Goal: Task Accomplishment & Management: Manage account settings

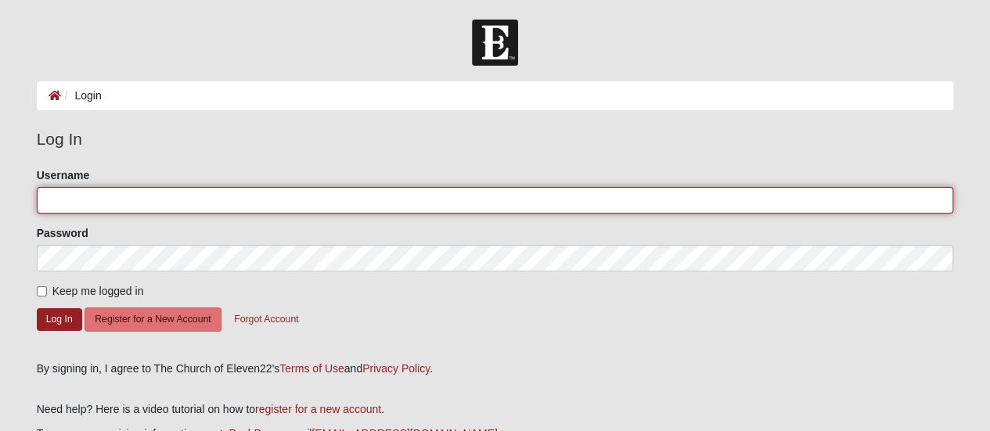
click at [183, 206] on input "Username" at bounding box center [495, 200] width 917 height 27
type input "jennmc622"
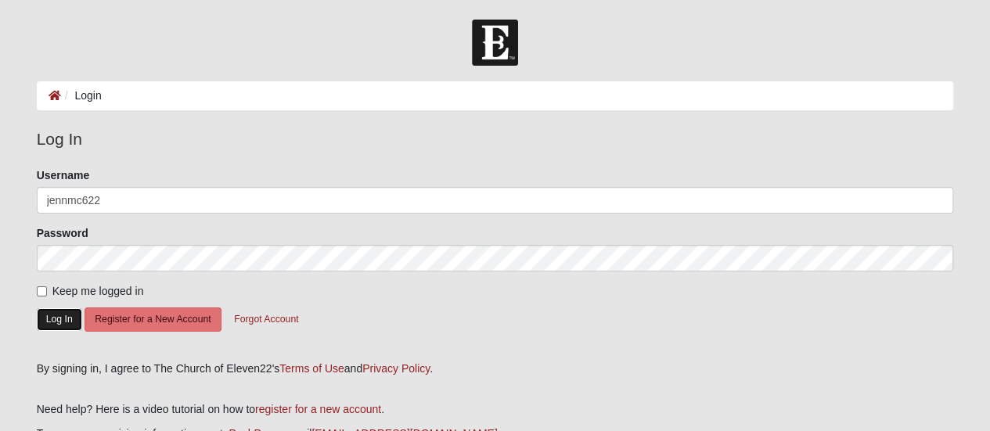
click at [60, 313] on button "Log In" at bounding box center [59, 319] width 45 height 23
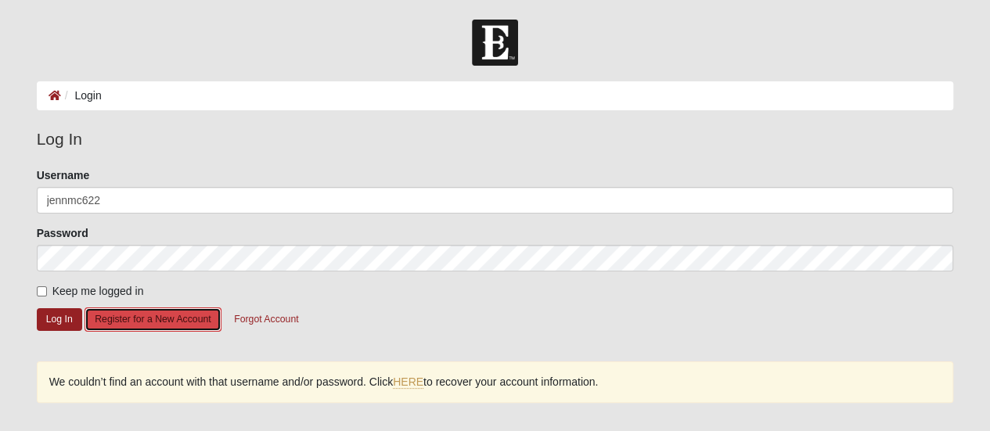
click at [131, 325] on button "Register for a New Account" at bounding box center [153, 320] width 136 height 24
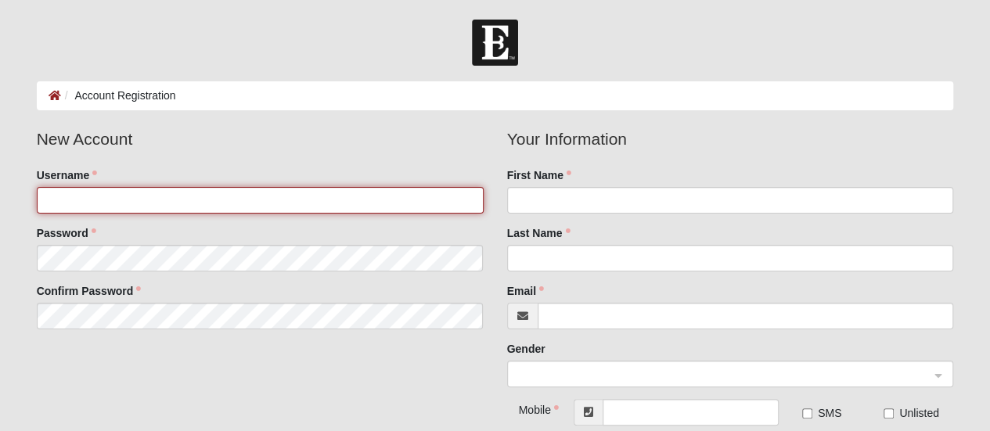
click at [186, 193] on input "Username" at bounding box center [260, 200] width 447 height 27
type input "jennmc622"
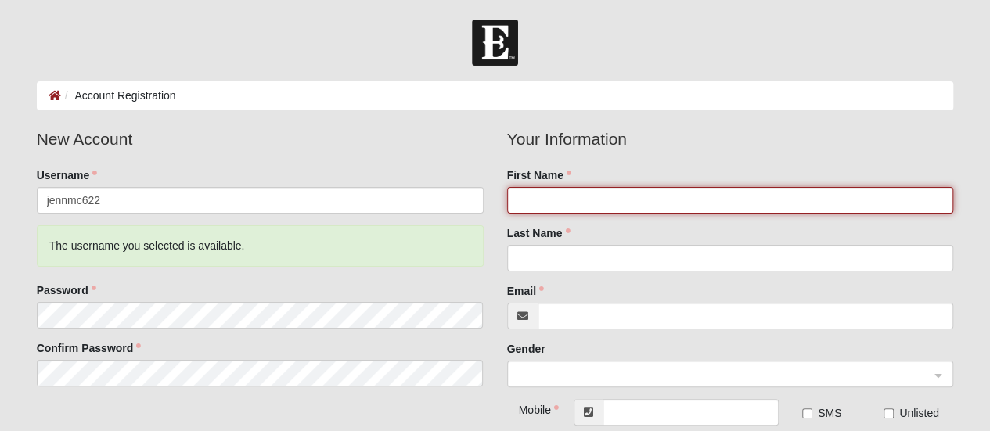
click at [591, 201] on input "First Name" at bounding box center [730, 200] width 447 height 27
type input "Jennifer"
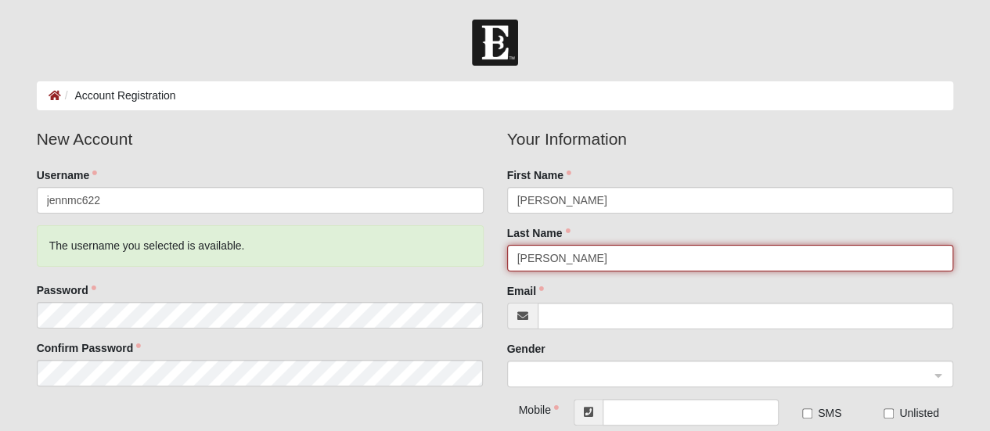
type input "[PERSON_NAME]"
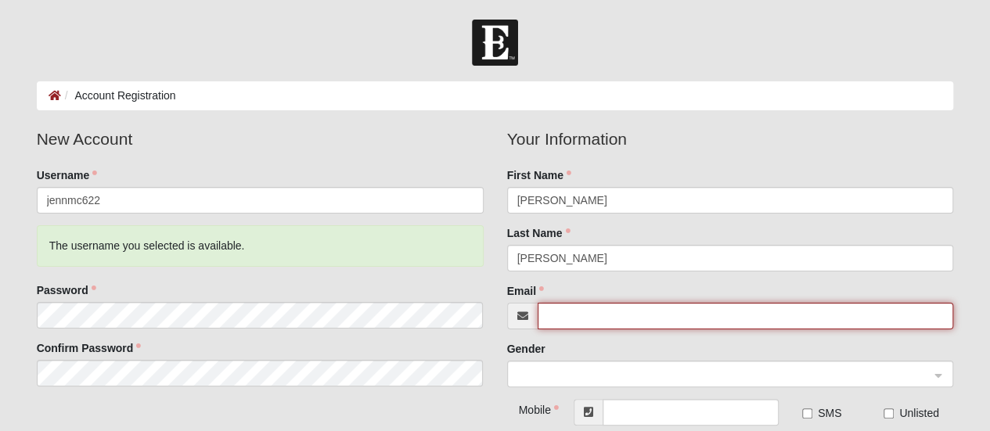
click at [600, 318] on input "Email" at bounding box center [746, 316] width 416 height 27
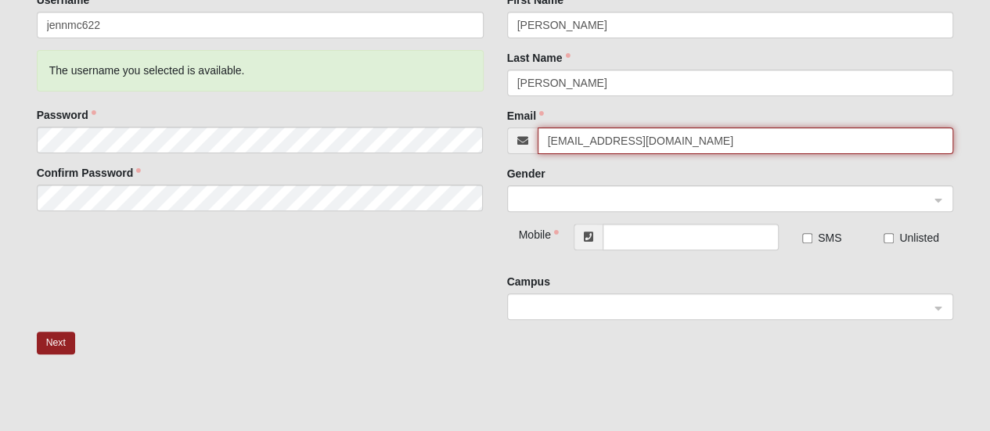
scroll to position [181, 0]
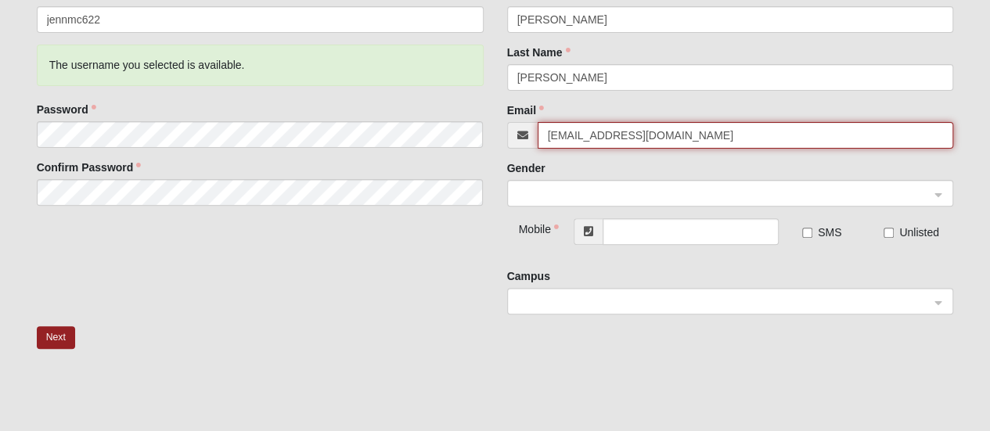
type input "[EMAIL_ADDRESS][DOMAIN_NAME]"
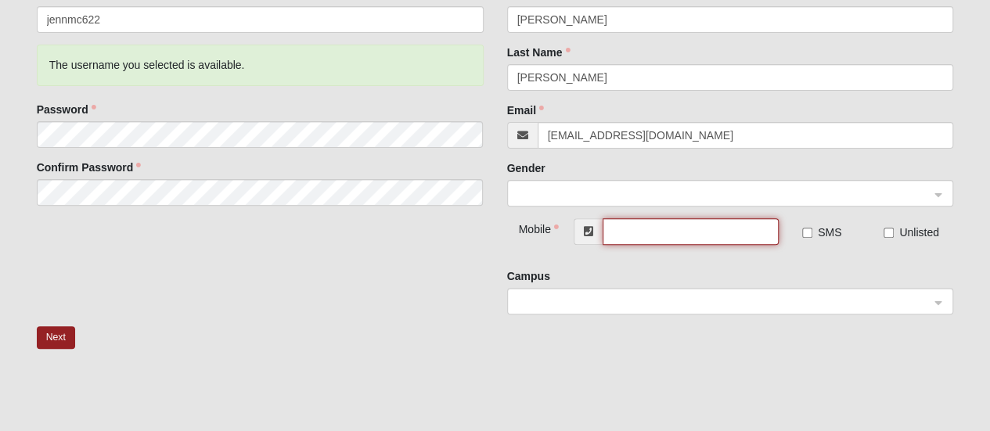
click at [642, 229] on input "text" at bounding box center [691, 231] width 176 height 27
click at [897, 304] on span at bounding box center [723, 302] width 412 height 17
type input "[PHONE_NUMBER]"
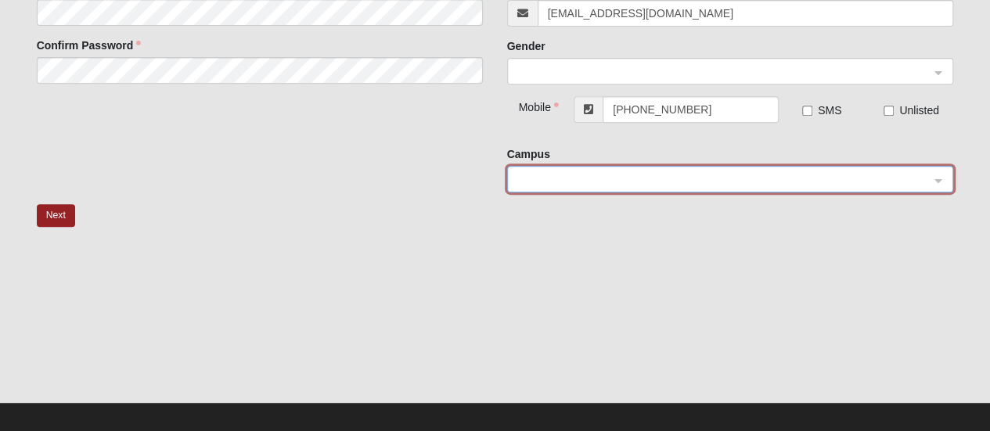
scroll to position [315, 0]
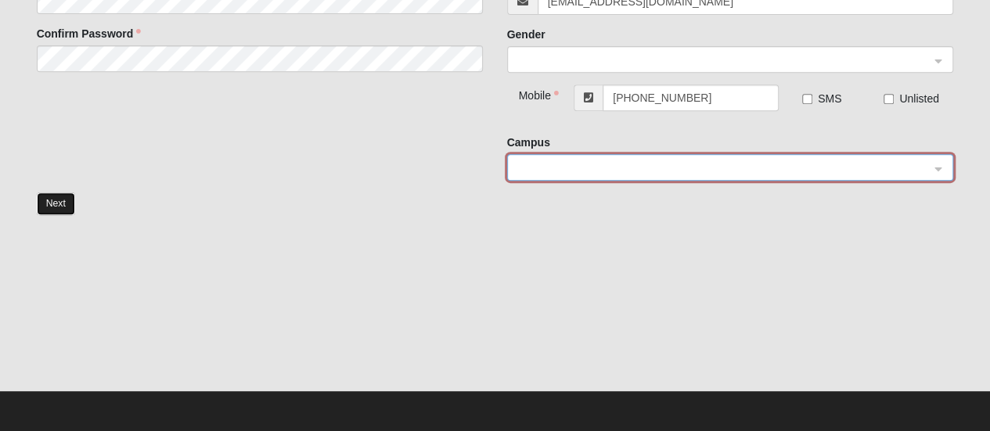
click at [50, 201] on button "Next" at bounding box center [56, 204] width 38 height 23
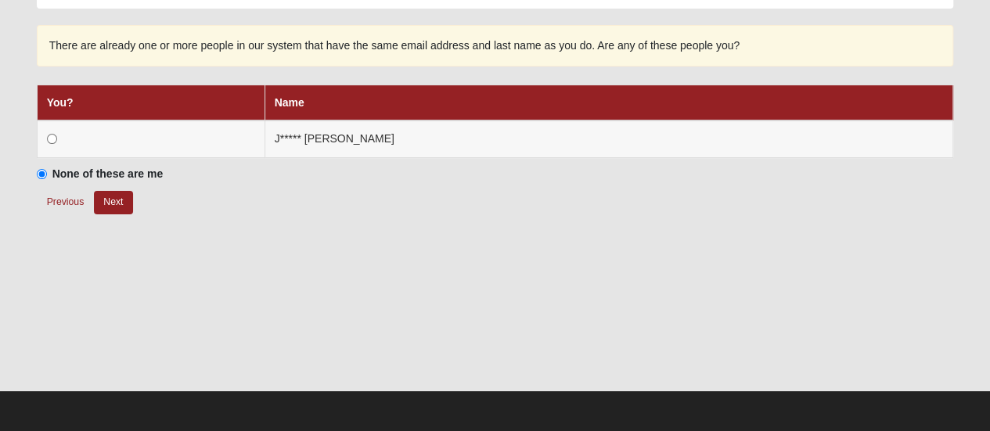
scroll to position [100, 0]
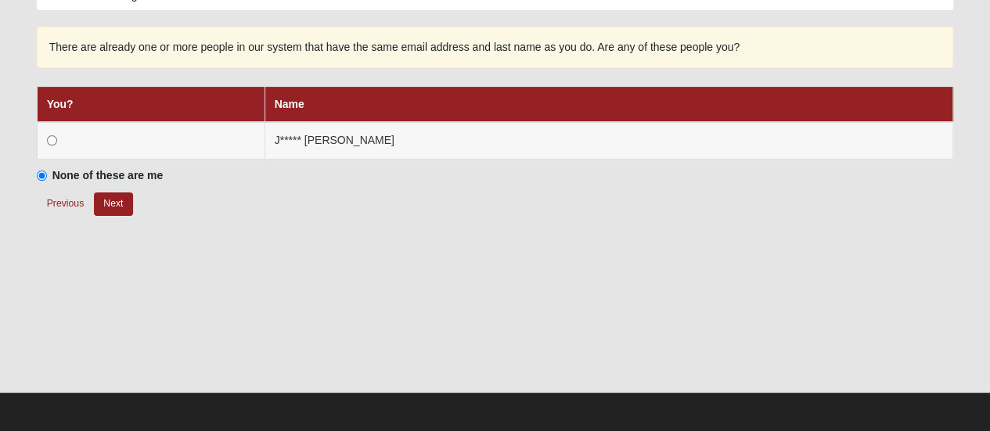
drag, startPoint x: 310, startPoint y: 270, endPoint x: 820, endPoint y: 281, distance: 510.4
click at [820, 281] on div at bounding box center [495, 313] width 917 height 157
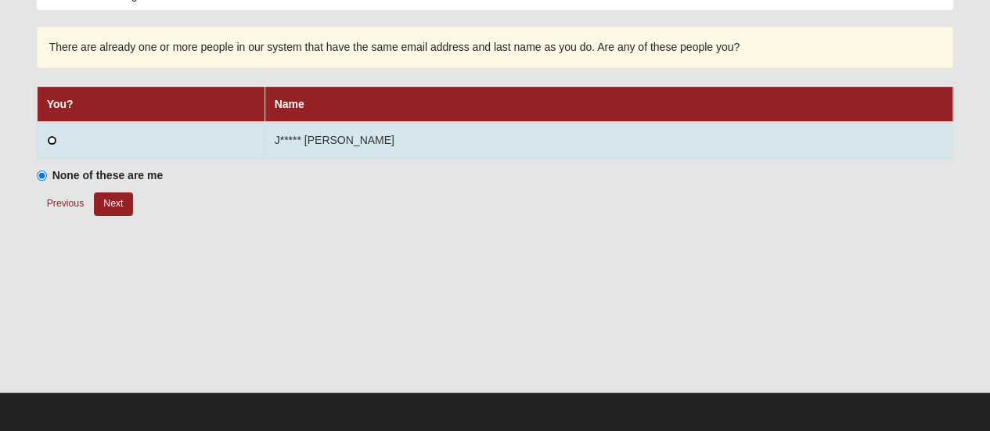
click at [49, 142] on input "radio" at bounding box center [52, 140] width 10 height 10
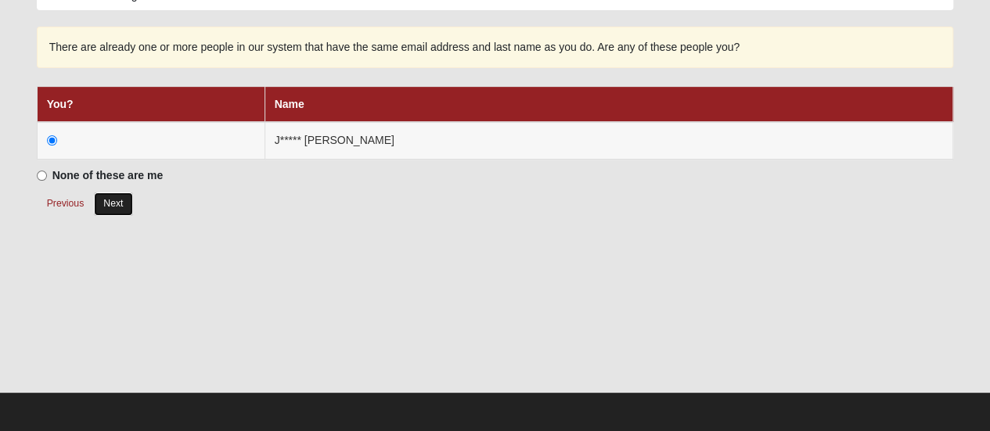
click at [120, 203] on button "Next" at bounding box center [113, 204] width 38 height 23
radio input "true"
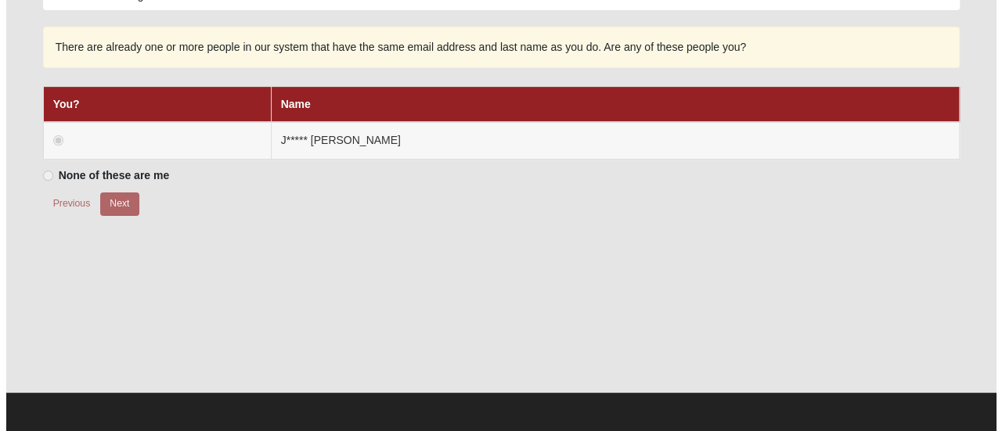
scroll to position [0, 0]
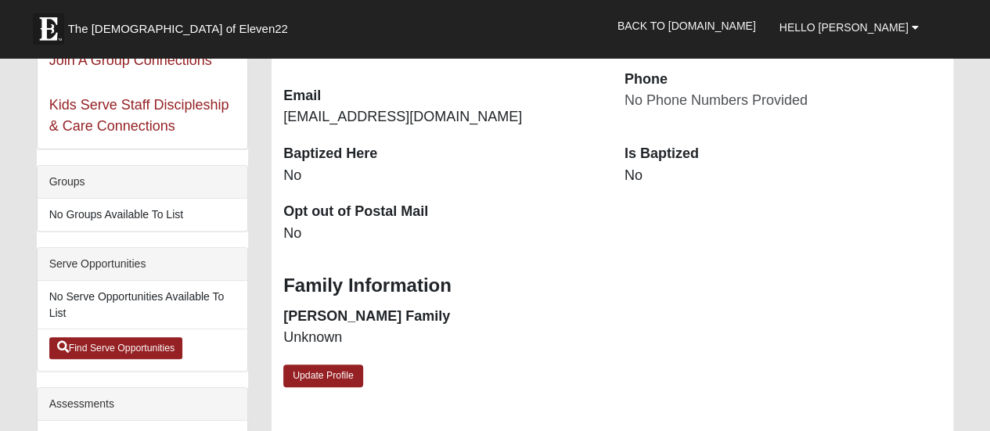
scroll to position [217, 0]
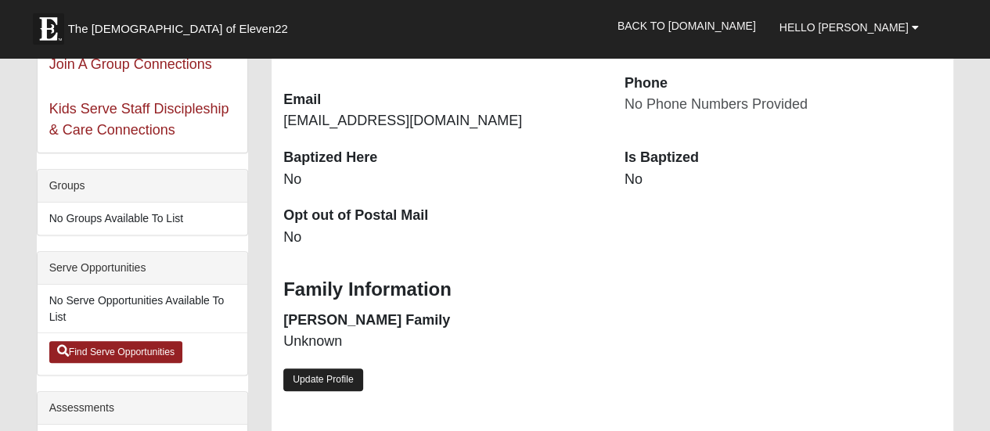
click at [337, 375] on link "Update Profile" at bounding box center [323, 380] width 80 height 23
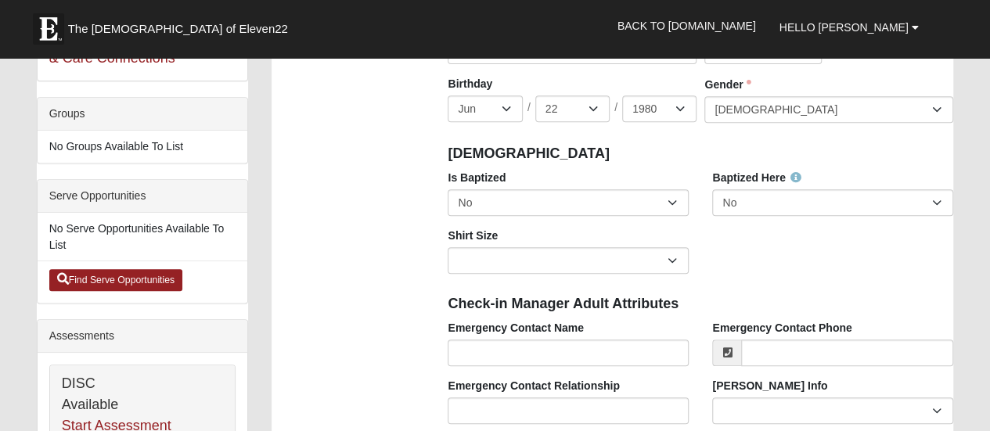
scroll to position [308, 0]
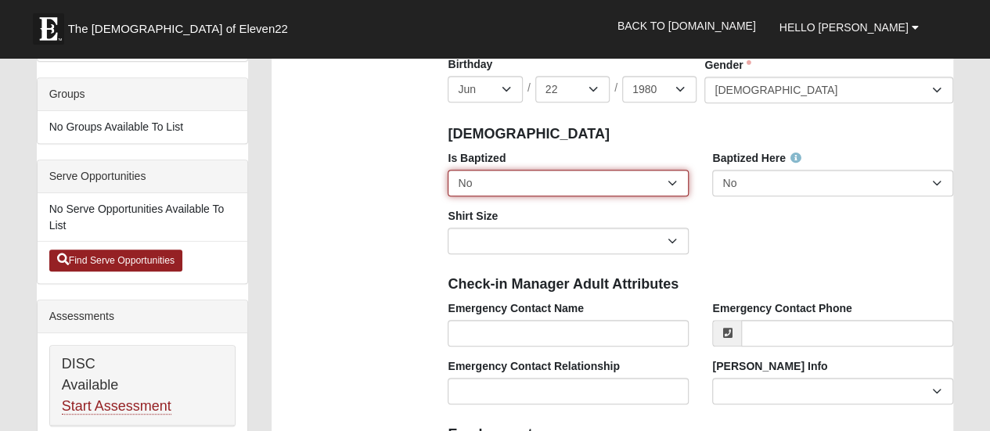
click at [567, 179] on select "No Yes" at bounding box center [568, 183] width 241 height 27
select select "True"
click at [448, 170] on select "No Yes" at bounding box center [568, 183] width 241 height 27
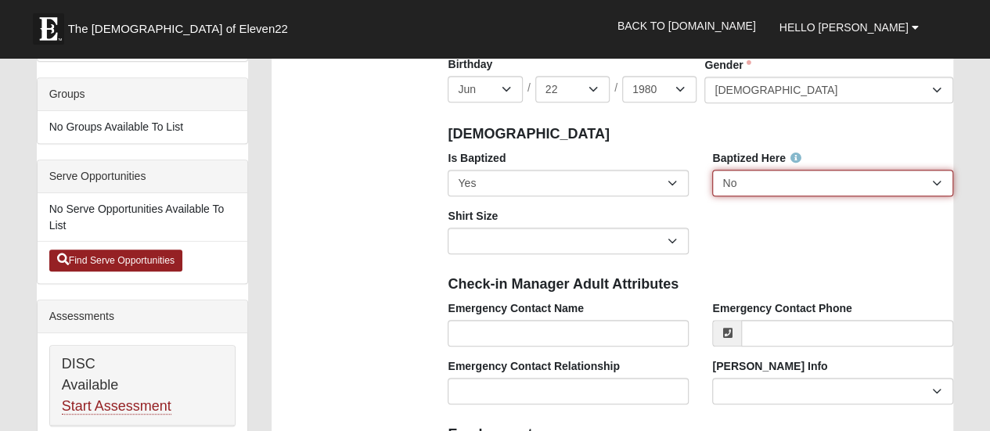
click at [792, 181] on select "No Yes" at bounding box center [832, 183] width 241 height 27
click at [712, 170] on select "No Yes" at bounding box center [832, 183] width 241 height 27
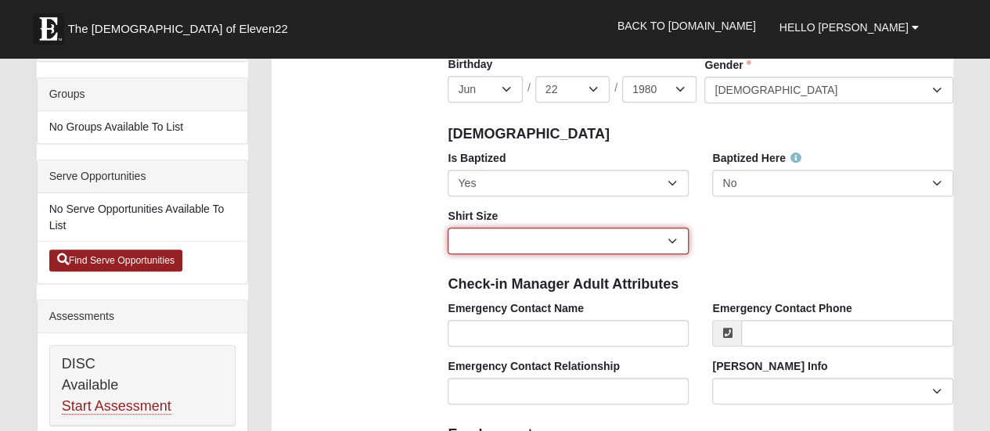
click at [641, 235] on select "Adult Small Adult Medium Adult Large Adult XL Adult XXL Adult 3XL Adult 4XL You…" at bounding box center [568, 241] width 241 height 27
select select "Adult Small"
click at [448, 228] on select "Adult Small Adult Medium Adult Large Adult XL Adult XXL Adult 3XL Adult 4XL You…" at bounding box center [568, 241] width 241 height 27
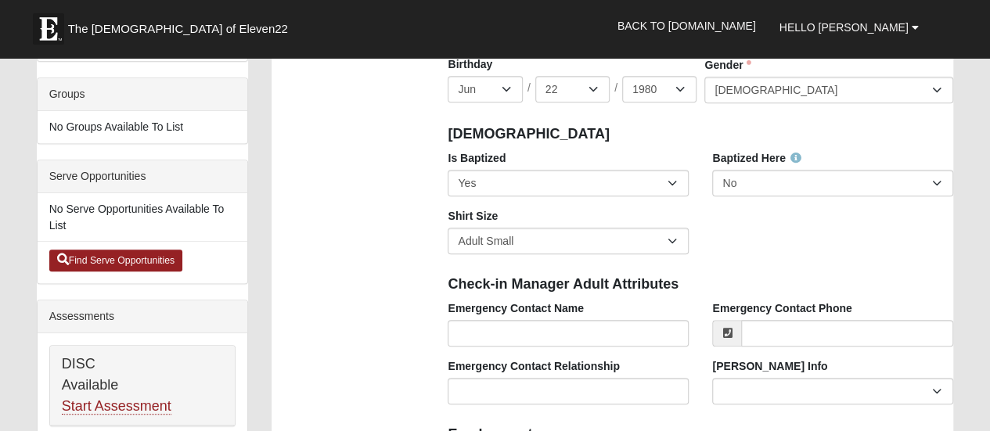
click at [869, 265] on div "Is Baptized No Yes Baptized Here No Yes Shirt Size Adult Small Adult Medium Adu…" at bounding box center [700, 208] width 529 height 116
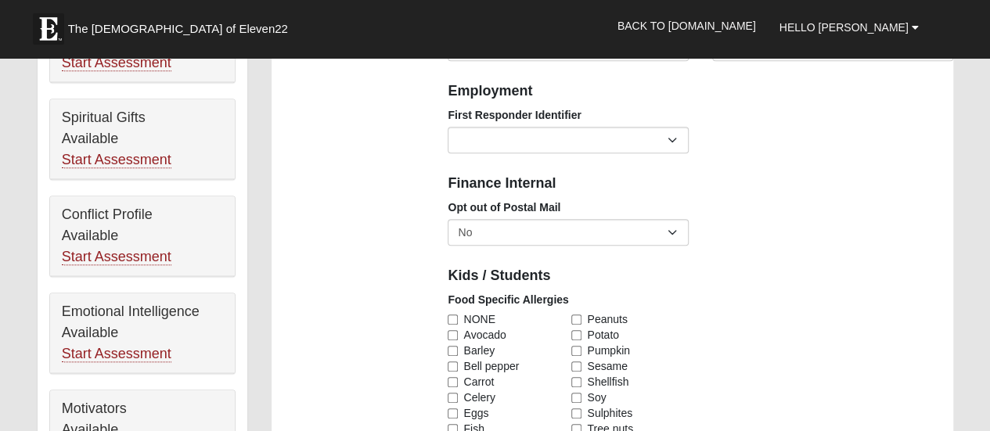
scroll to position [664, 0]
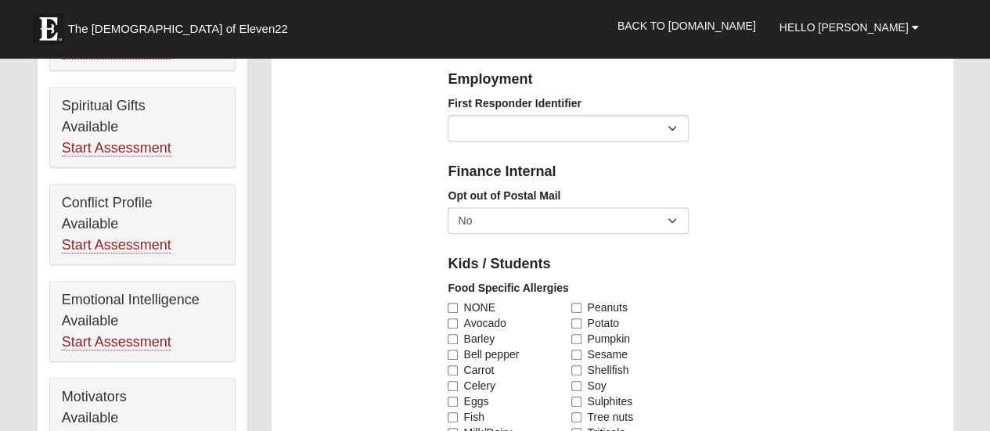
click at [657, 113] on div "First Responder Identifier EMT | Paramedic | Medical Firefighter | Fire Departm…" at bounding box center [568, 118] width 241 height 46
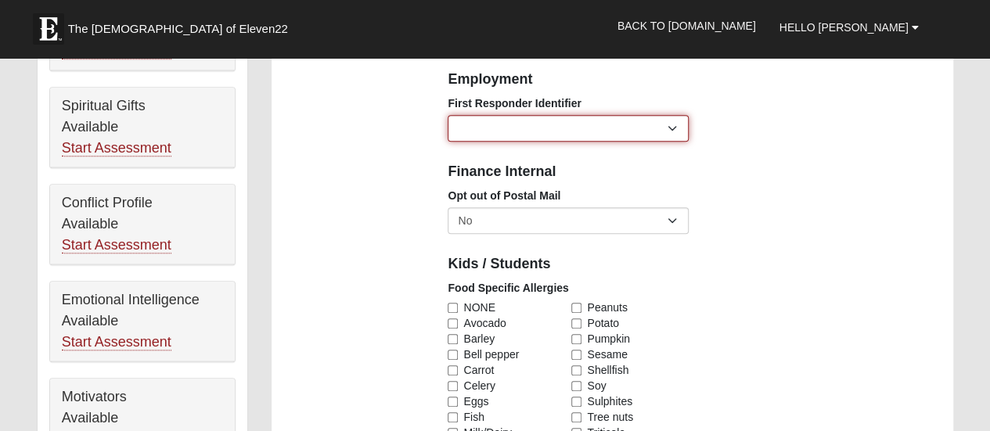
click at [669, 135] on select "EMT | Paramedic | Medical Firefighter | Fire Department Police Officer | Sherif…" at bounding box center [568, 128] width 241 height 27
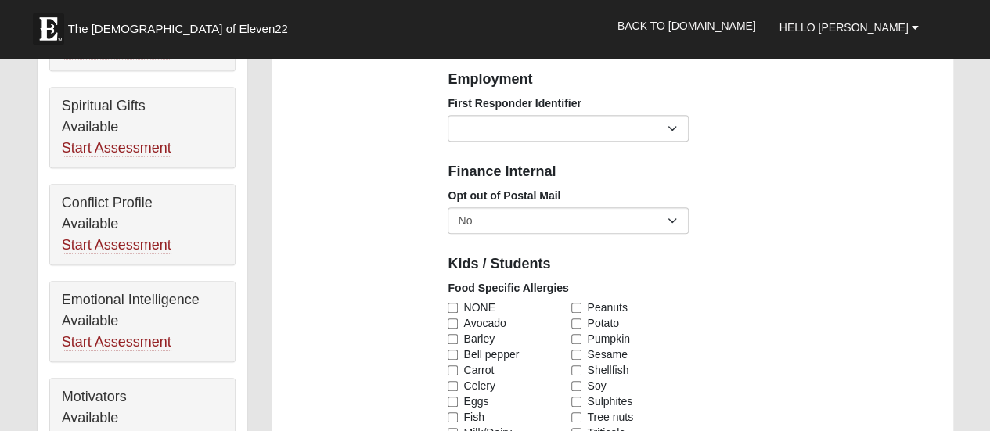
click at [713, 112] on div "First Responder Identifier EMT | Paramedic | Medical Firefighter | Fire Departm…" at bounding box center [700, 124] width 529 height 58
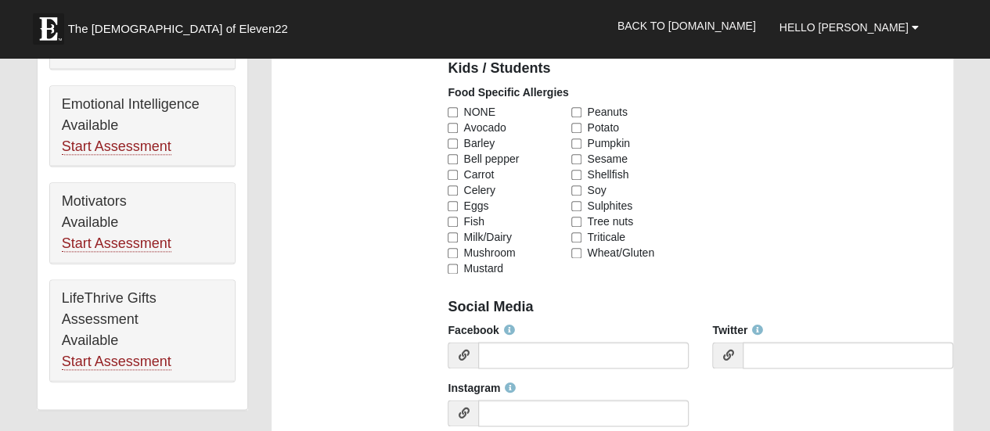
scroll to position [867, 0]
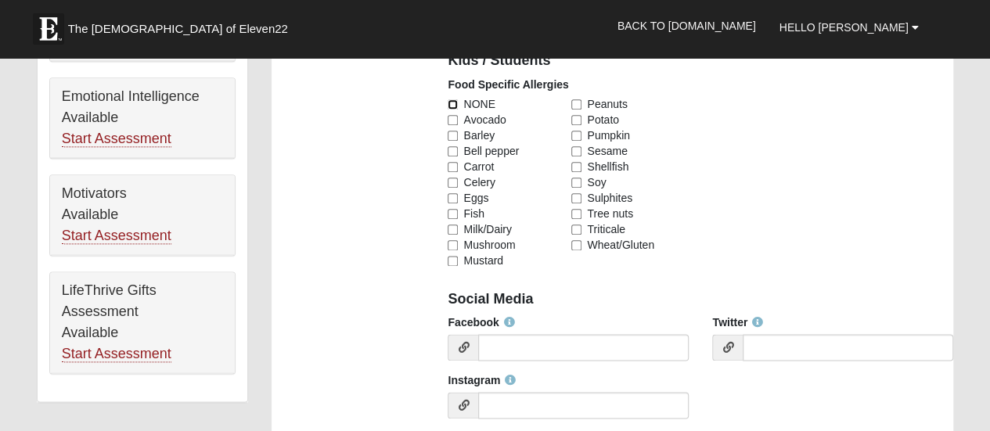
click at [457, 107] on input "NONE" at bounding box center [453, 104] width 10 height 10
checkbox input "true"
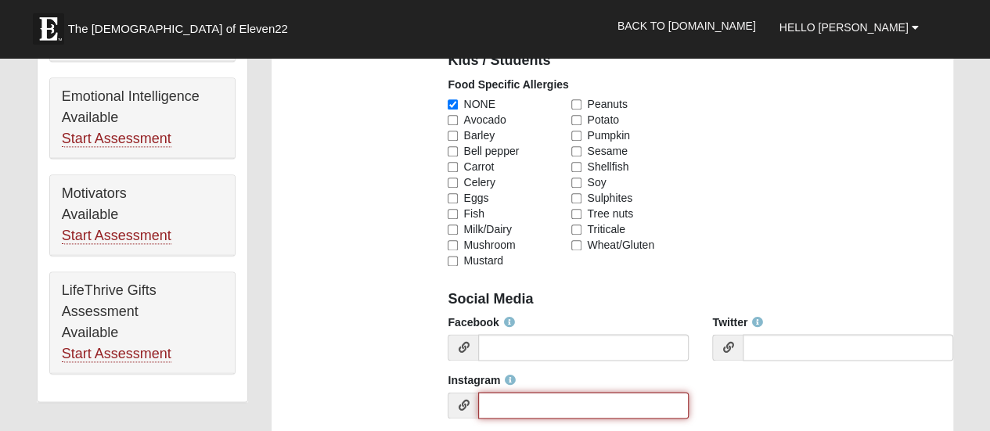
click at [573, 406] on input "Instagram" at bounding box center [583, 405] width 211 height 27
type input "jennmc622"
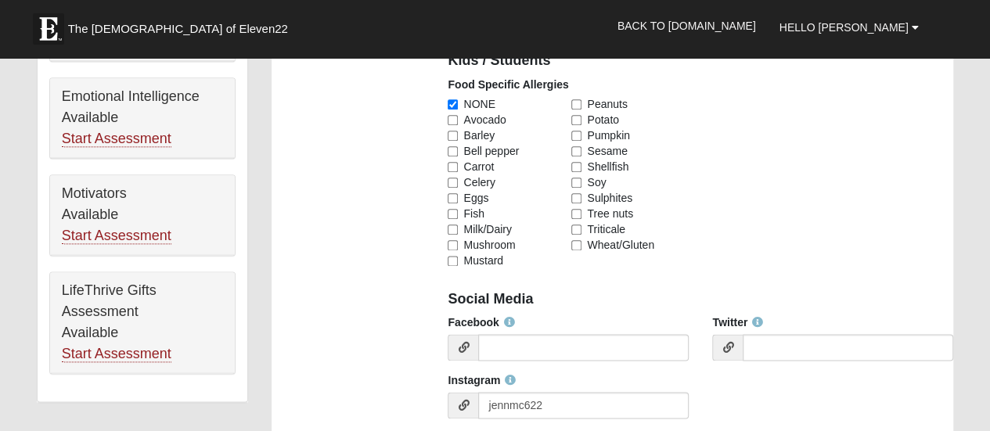
click at [784, 399] on div "Facebook Twitter Instagram jennmc622" at bounding box center [700, 373] width 529 height 116
click at [842, 411] on div "Facebook Twitter Instagram jennmc622" at bounding box center [700, 373] width 529 height 116
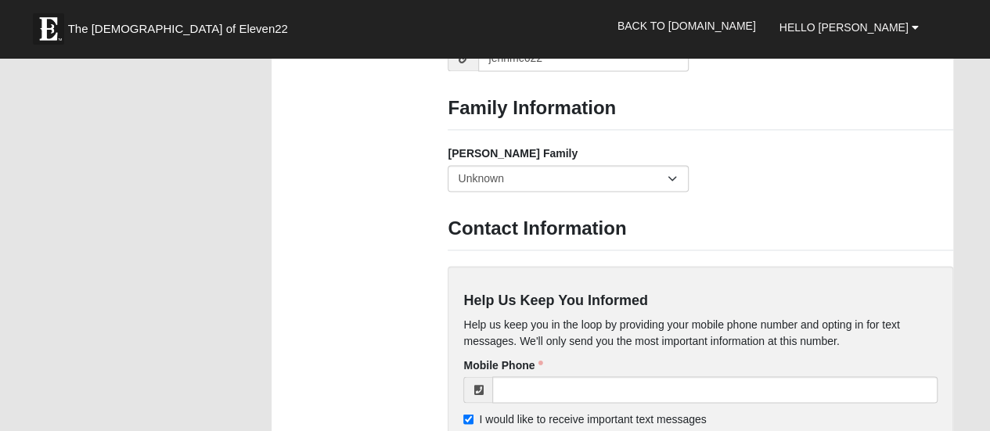
scroll to position [1223, 0]
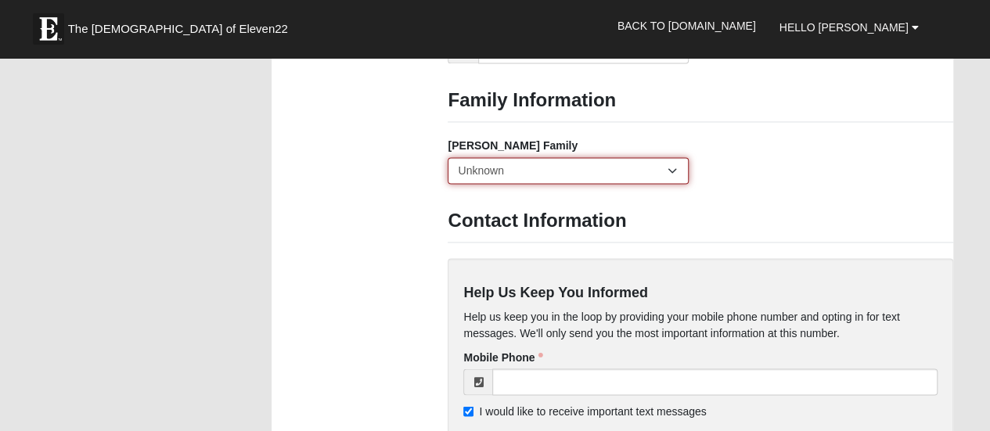
click at [651, 160] on select "Yes, we are a current foster family No, we are a former foster family No, we ha…" at bounding box center [568, 170] width 241 height 27
select select "2891"
click at [448, 157] on select "Yes, we are a current foster family No, we are a former foster family No, we ha…" at bounding box center [568, 170] width 241 height 27
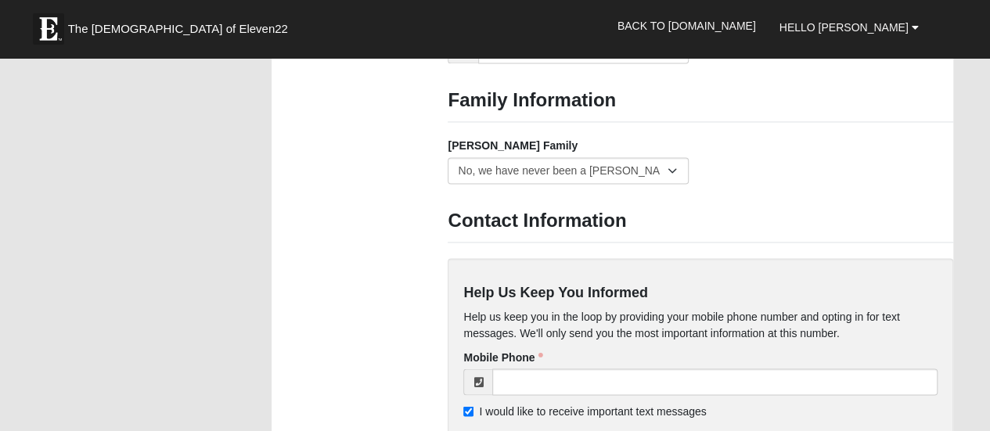
click at [828, 218] on h3 "Contact Information" at bounding box center [701, 221] width 506 height 23
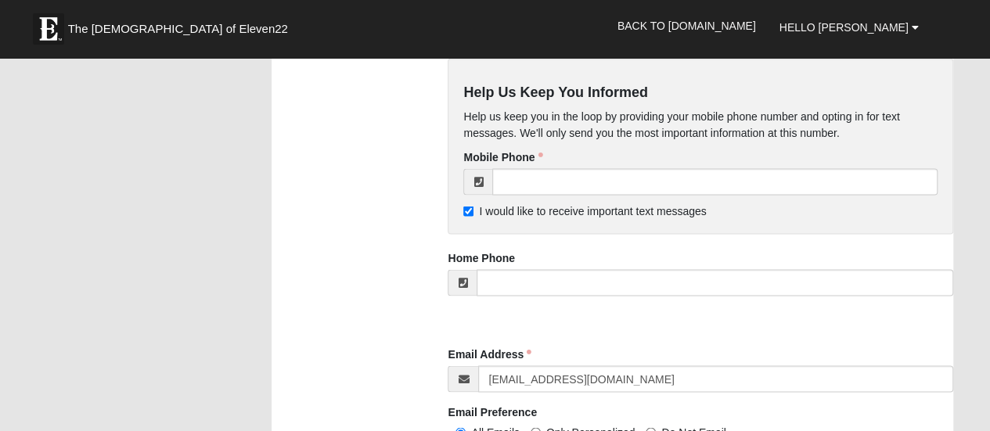
scroll to position [1427, 0]
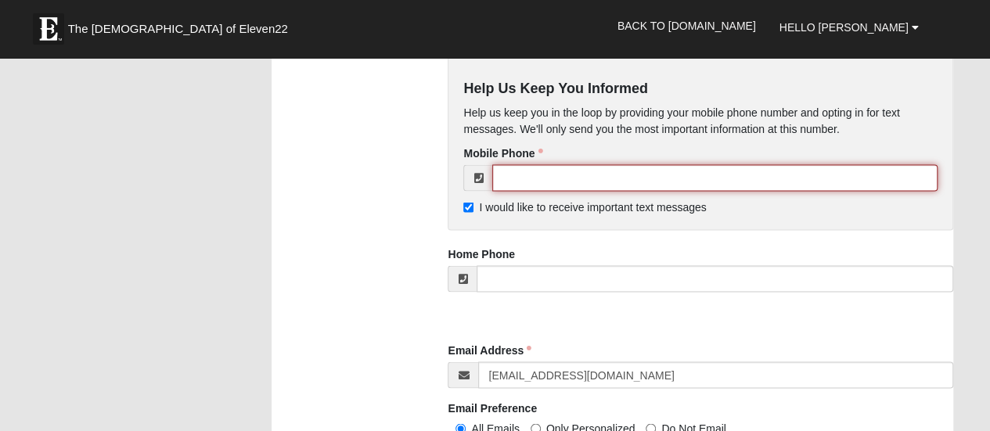
click at [514, 175] on input "tel" at bounding box center [714, 177] width 445 height 27
click at [535, 171] on input "215266619" at bounding box center [714, 177] width 445 height 27
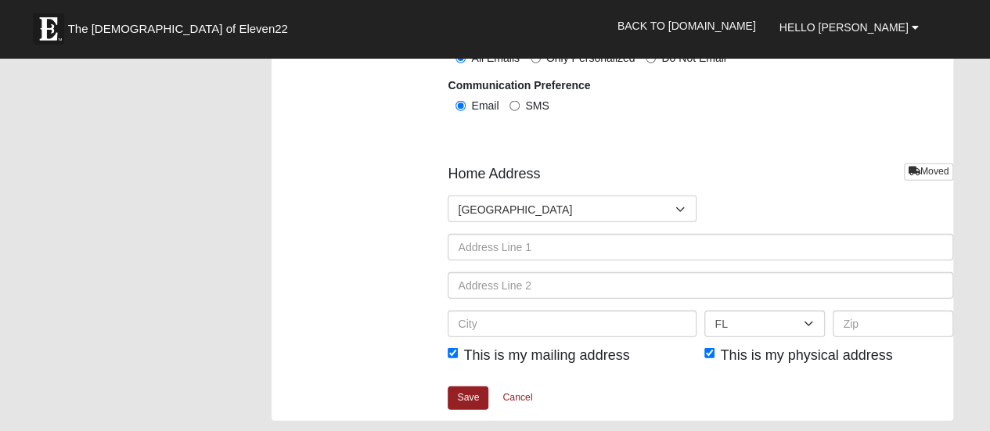
scroll to position [1802, 0]
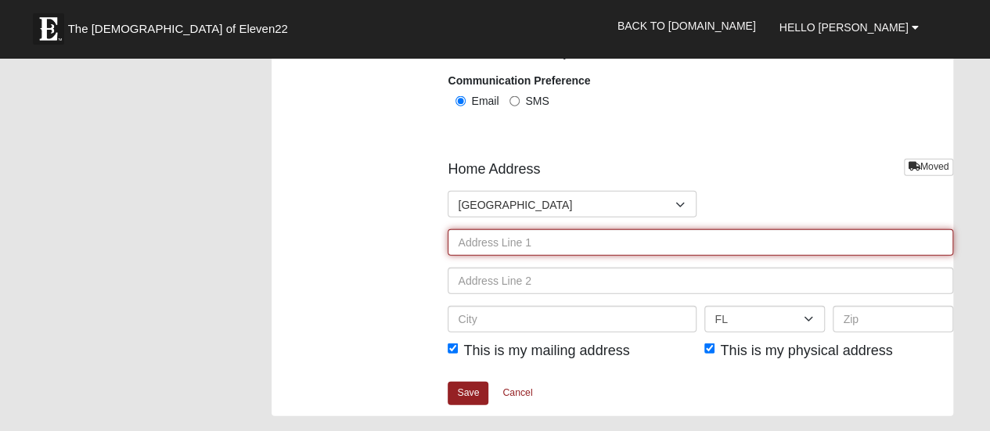
type input "[PHONE_NUMBER]"
click at [524, 239] on input "text" at bounding box center [701, 242] width 506 height 27
type input "582 Village Circle"
type input "Blue Bell"
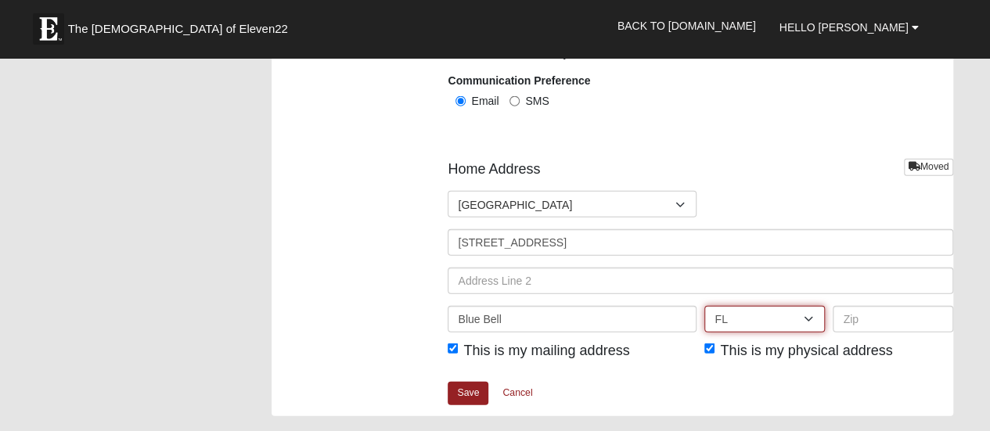
select select "PA"
type input "19422"
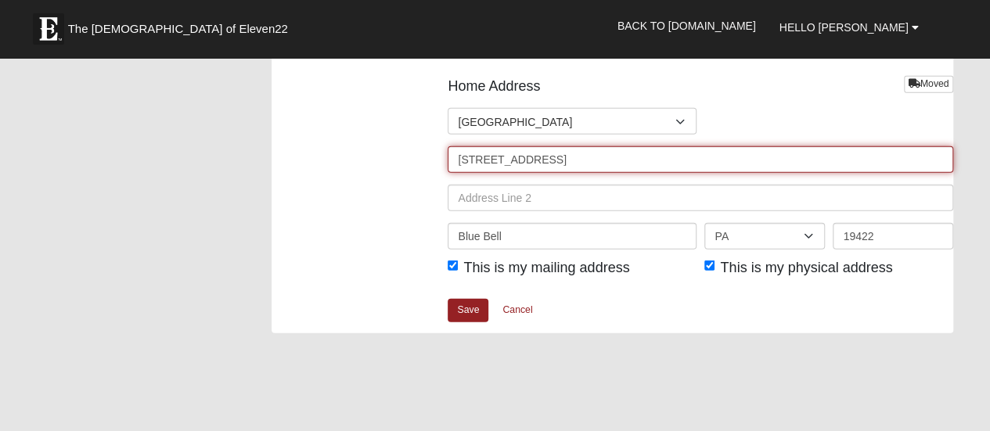
scroll to position [1920, 0]
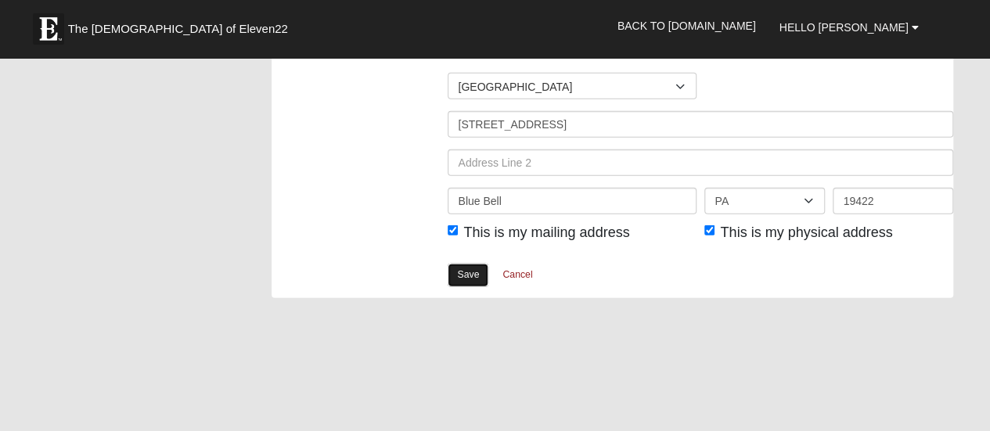
click at [454, 265] on link "Save" at bounding box center [468, 275] width 41 height 23
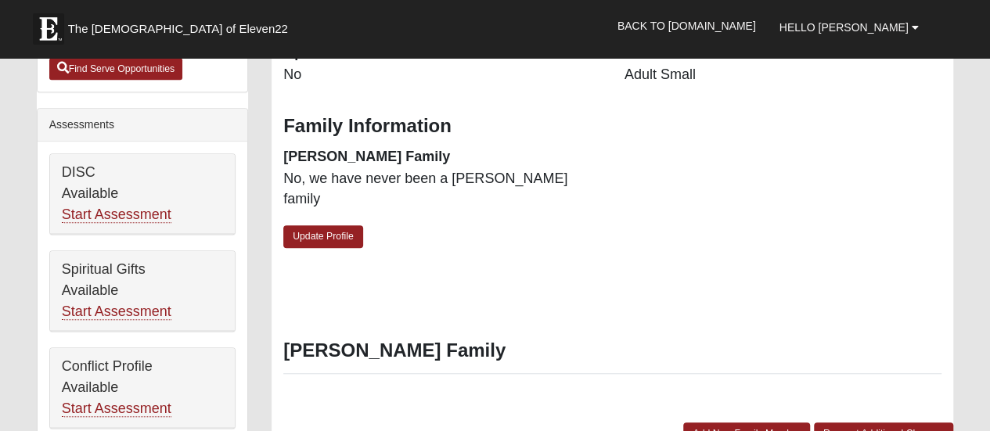
scroll to position [504, 0]
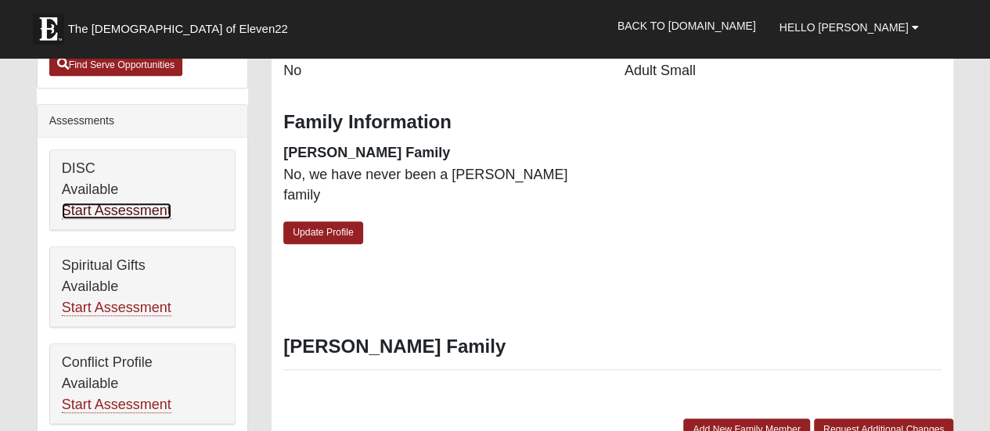
click at [117, 207] on link "Start Assessment" at bounding box center [117, 211] width 110 height 16
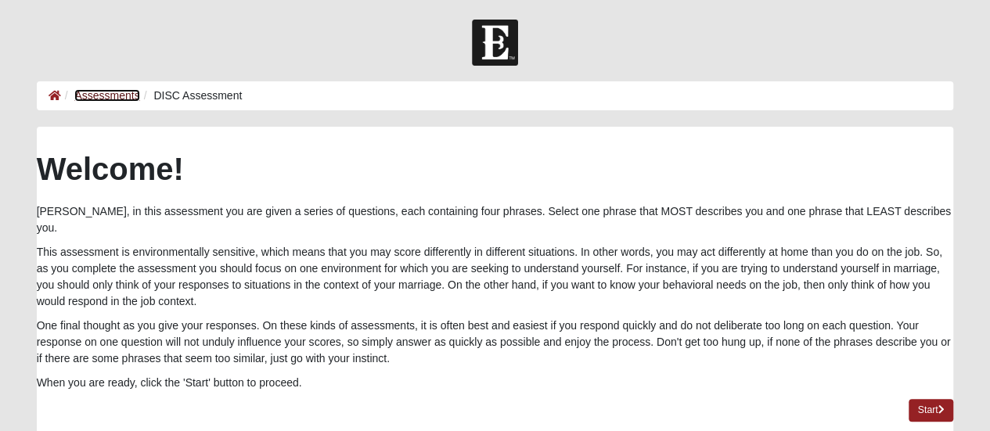
click at [106, 95] on link "Assessments" at bounding box center [106, 95] width 65 height 13
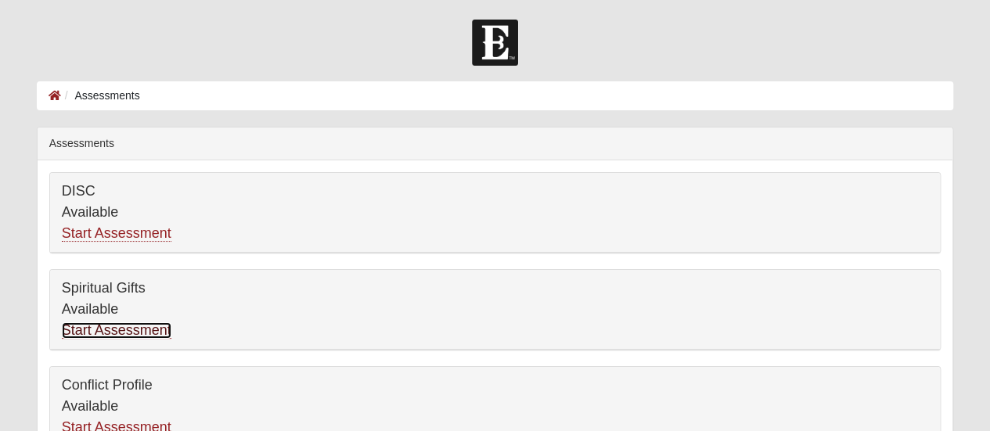
click at [157, 327] on link "Start Assessment" at bounding box center [117, 330] width 110 height 16
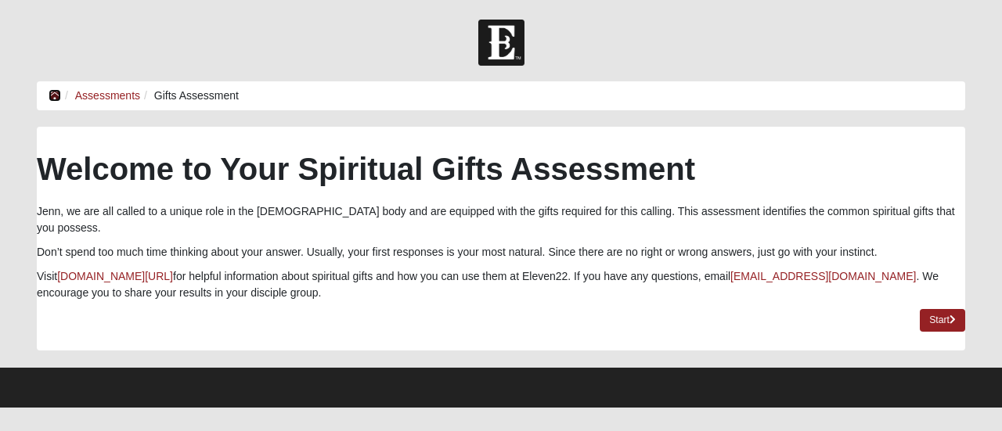
click at [54, 95] on icon at bounding box center [55, 95] width 13 height 11
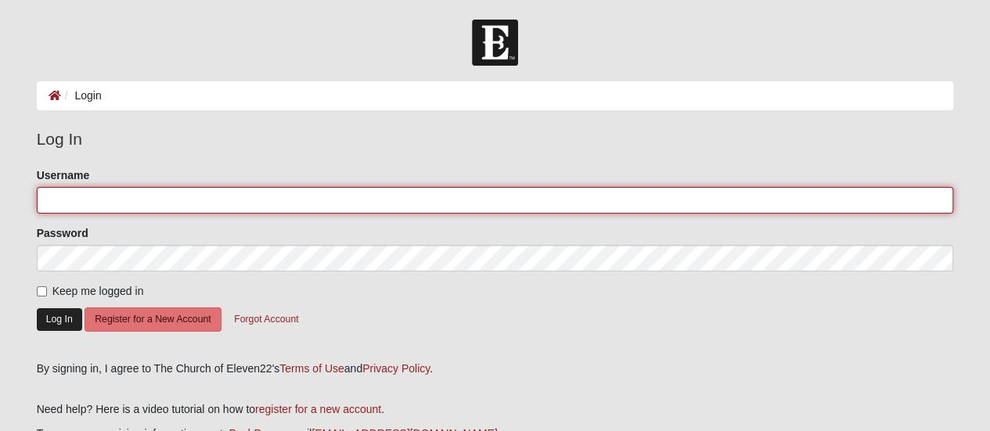
type input "jennmc622"
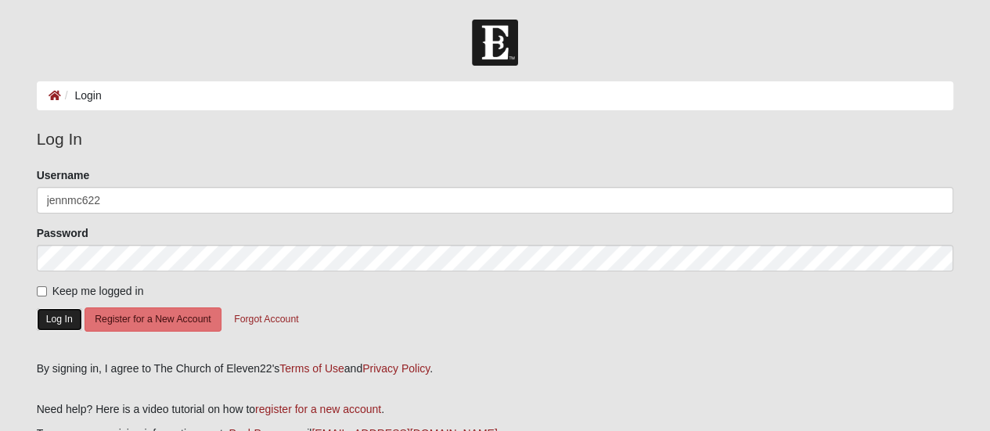
click at [62, 311] on button "Log In" at bounding box center [59, 319] width 45 height 23
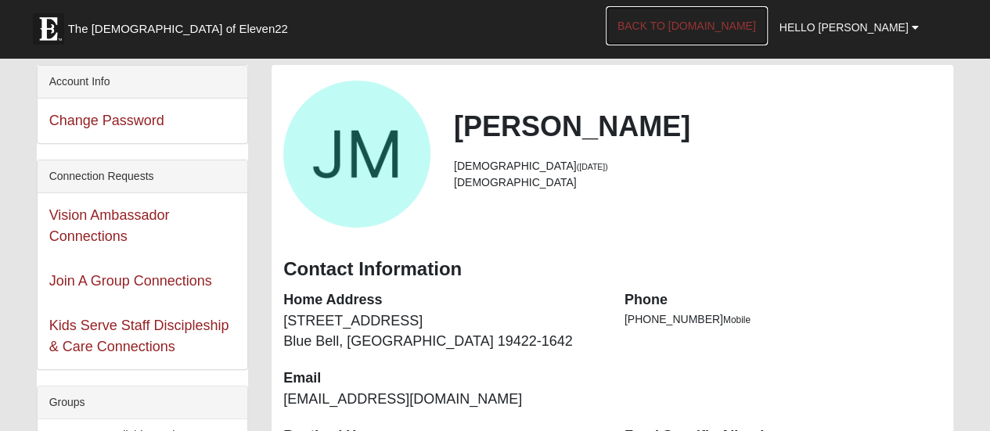
click at [713, 27] on link "Back to [DOMAIN_NAME]" at bounding box center [687, 25] width 162 height 39
